Goal: Task Accomplishment & Management: Complete application form

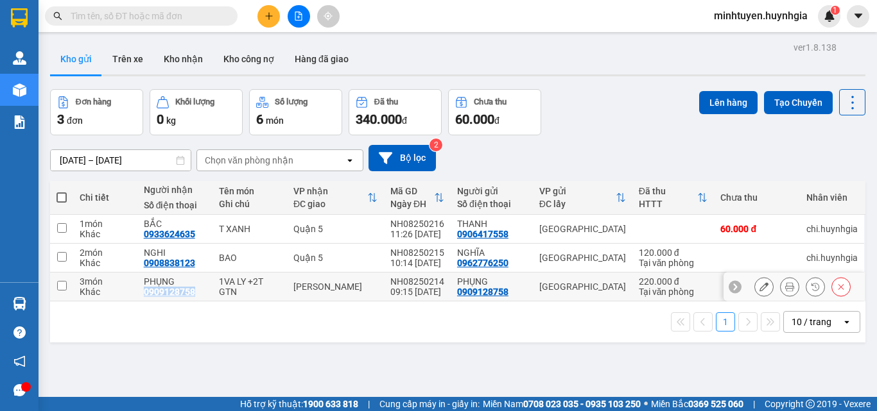
drag, startPoint x: 195, startPoint y: 291, endPoint x: 143, endPoint y: 290, distance: 52.0
click at [144, 290] on div "PHỤNG 0909128758" at bounding box center [175, 287] width 62 height 21
checkbox input "true"
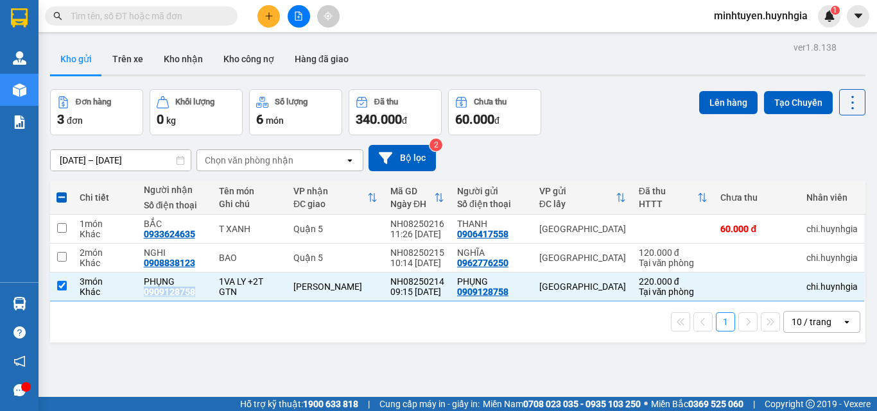
copy div "0909128758"
click at [266, 20] on icon "plus" at bounding box center [268, 16] width 9 height 9
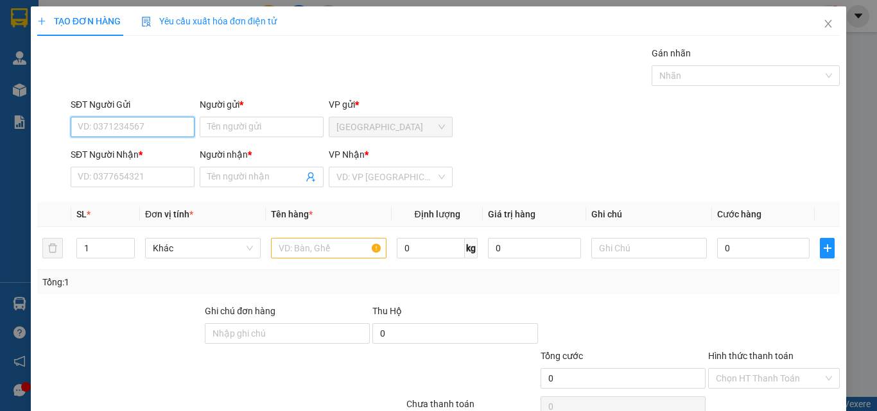
paste input "0909128758"
type input "0909128758"
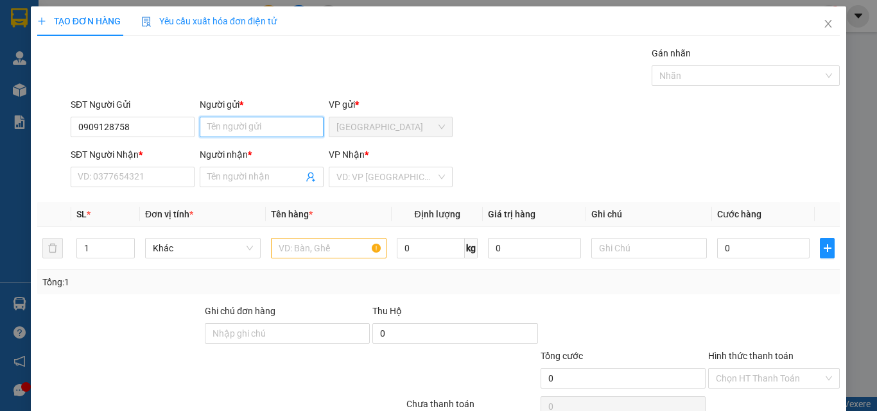
click at [246, 123] on input "Người gửi *" at bounding box center [262, 127] width 124 height 21
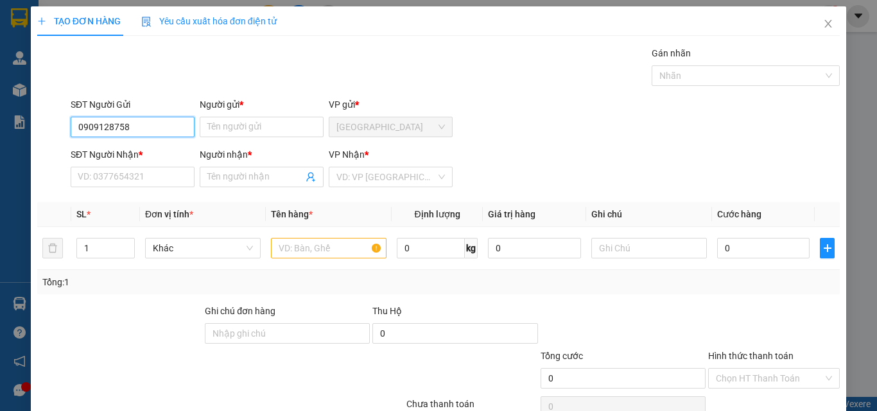
click at [162, 126] on input "0909128758" at bounding box center [133, 127] width 124 height 21
click at [138, 159] on div "0909128758 - PHỤNG" at bounding box center [131, 153] width 107 height 14
type input "PHỤNG"
type input "0909128758"
type input "PHỤNG"
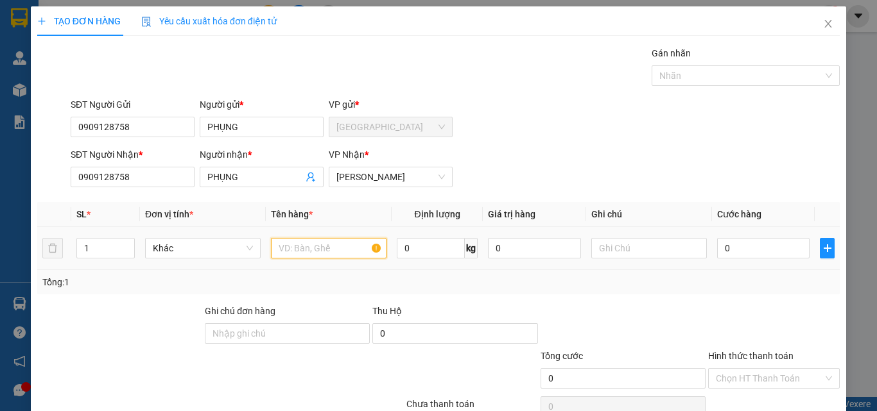
click at [318, 253] on input "text" at bounding box center [329, 248] width 116 height 21
type input "VALI XANH"
click at [753, 248] on input "0" at bounding box center [763, 248] width 92 height 21
type input "8"
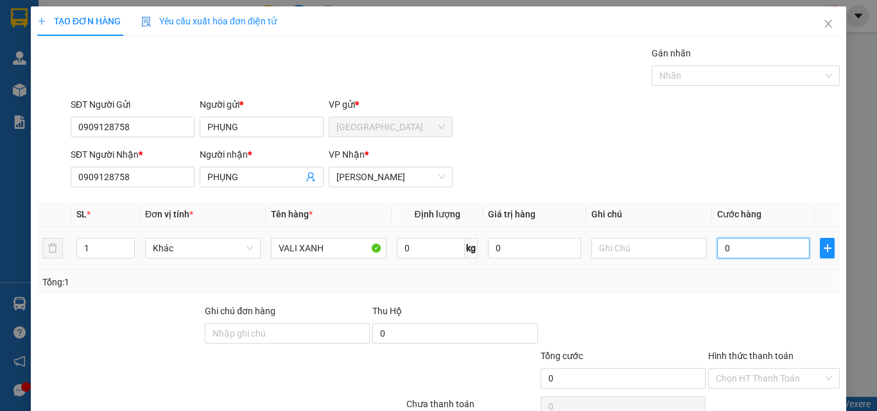
type input "8"
type input "80"
type input "800"
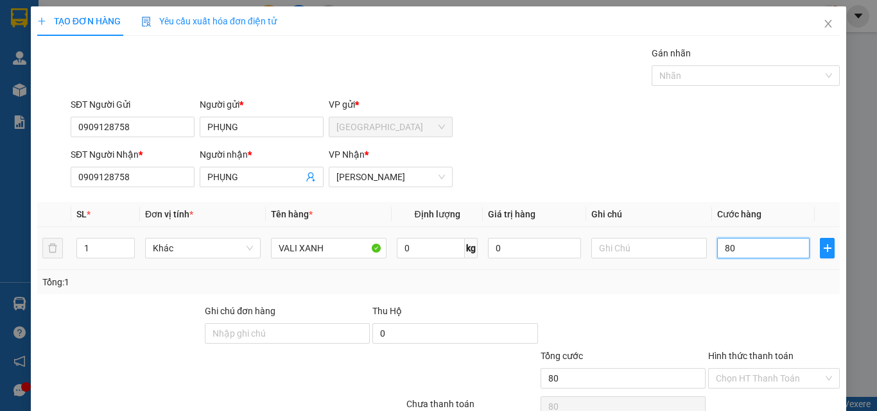
type input "800"
type input "8.000"
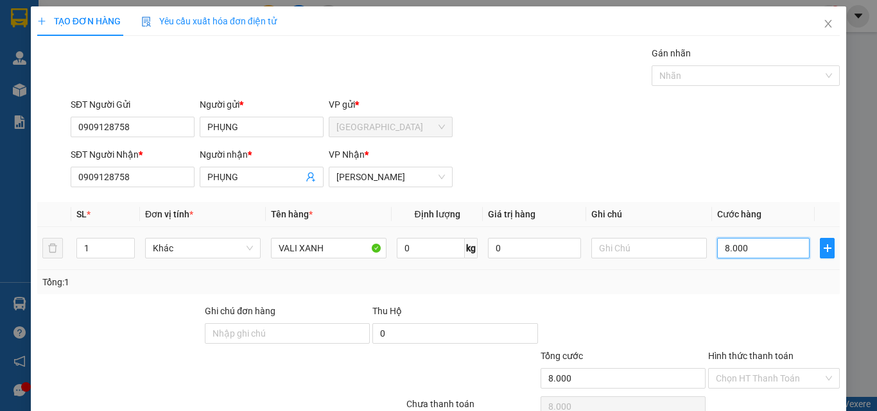
type input "80.000"
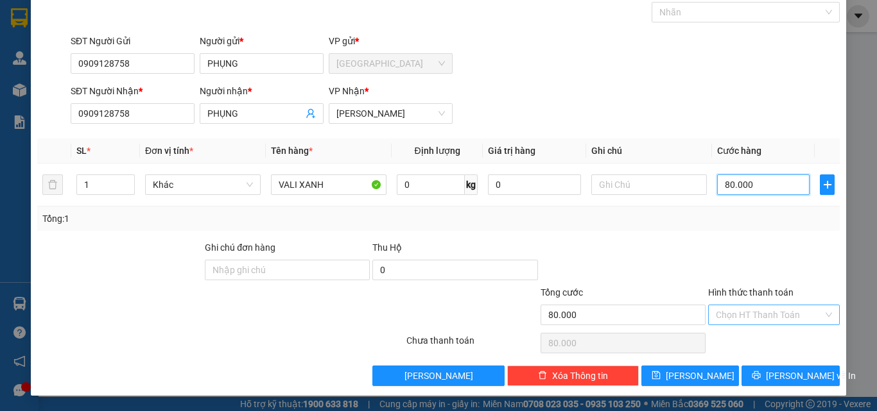
type input "80.000"
click at [774, 314] on input "Hình thức thanh toán" at bounding box center [769, 315] width 107 height 19
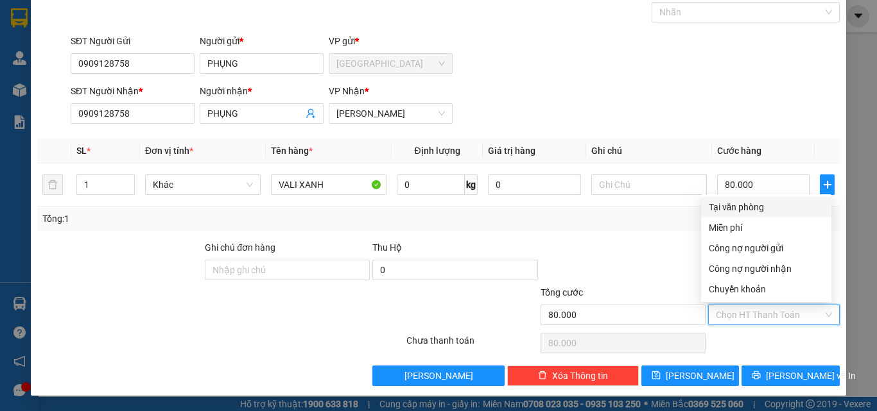
click at [724, 208] on div "Tại văn phòng" at bounding box center [766, 207] width 115 height 14
type input "0"
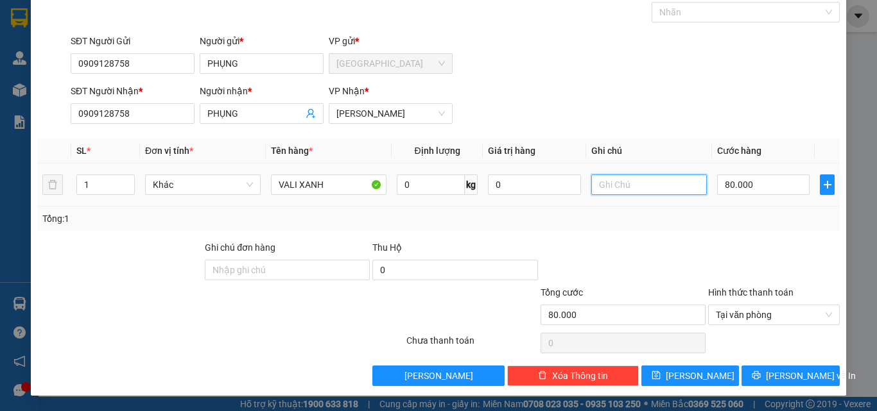
click at [635, 187] on input "text" at bounding box center [649, 185] width 116 height 21
type input "GIAO TẬN NƠI"
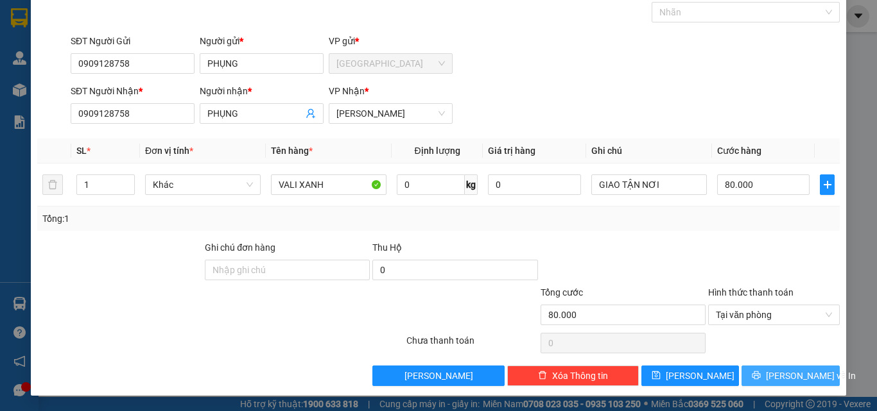
click at [794, 373] on span "[PERSON_NAME] và In" at bounding box center [811, 376] width 90 height 14
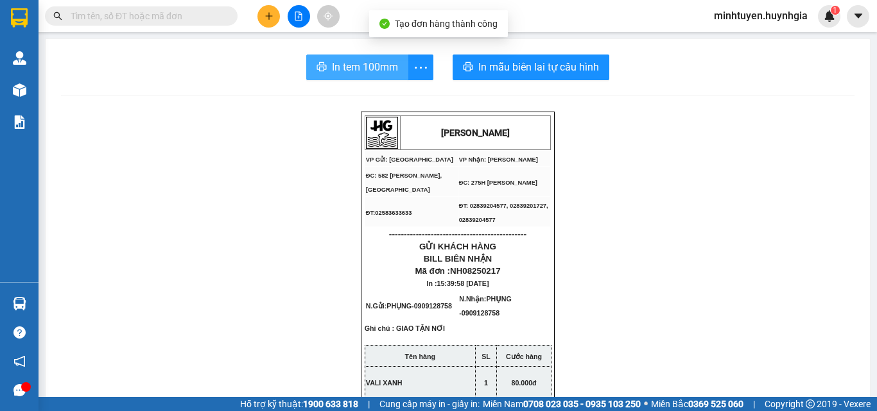
click at [325, 60] on button "In tem 100mm" at bounding box center [357, 68] width 102 height 26
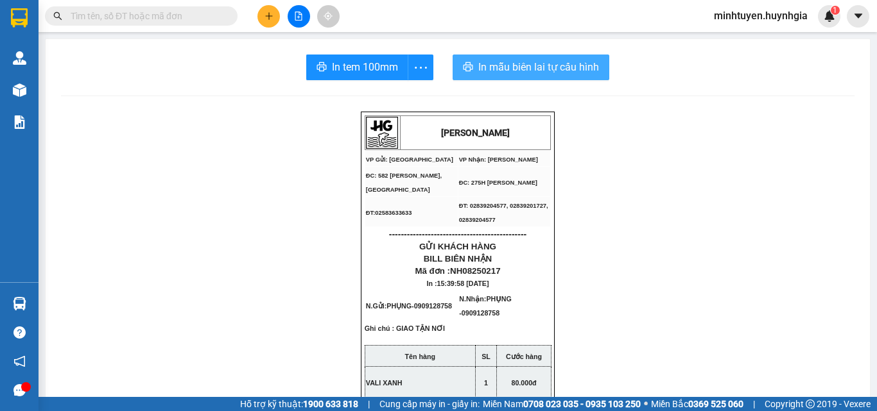
click at [494, 70] on span "In mẫu biên lai tự cấu hình" at bounding box center [538, 67] width 121 height 16
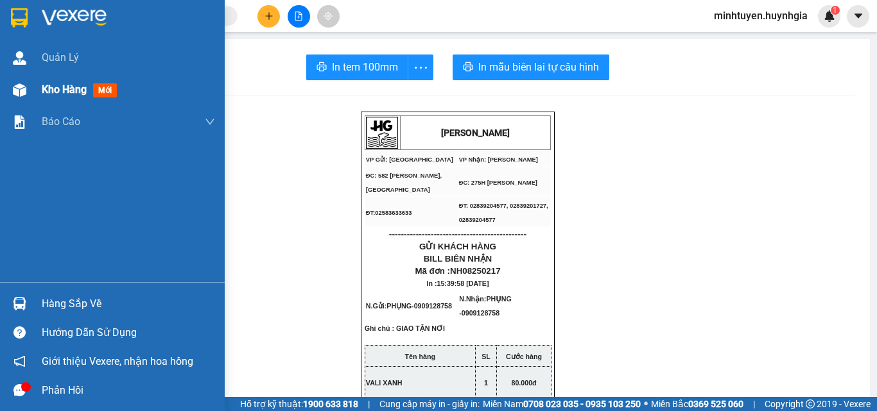
click at [68, 94] on span "Kho hàng" at bounding box center [64, 89] width 45 height 12
